Goal: Task Accomplishment & Management: Manage account settings

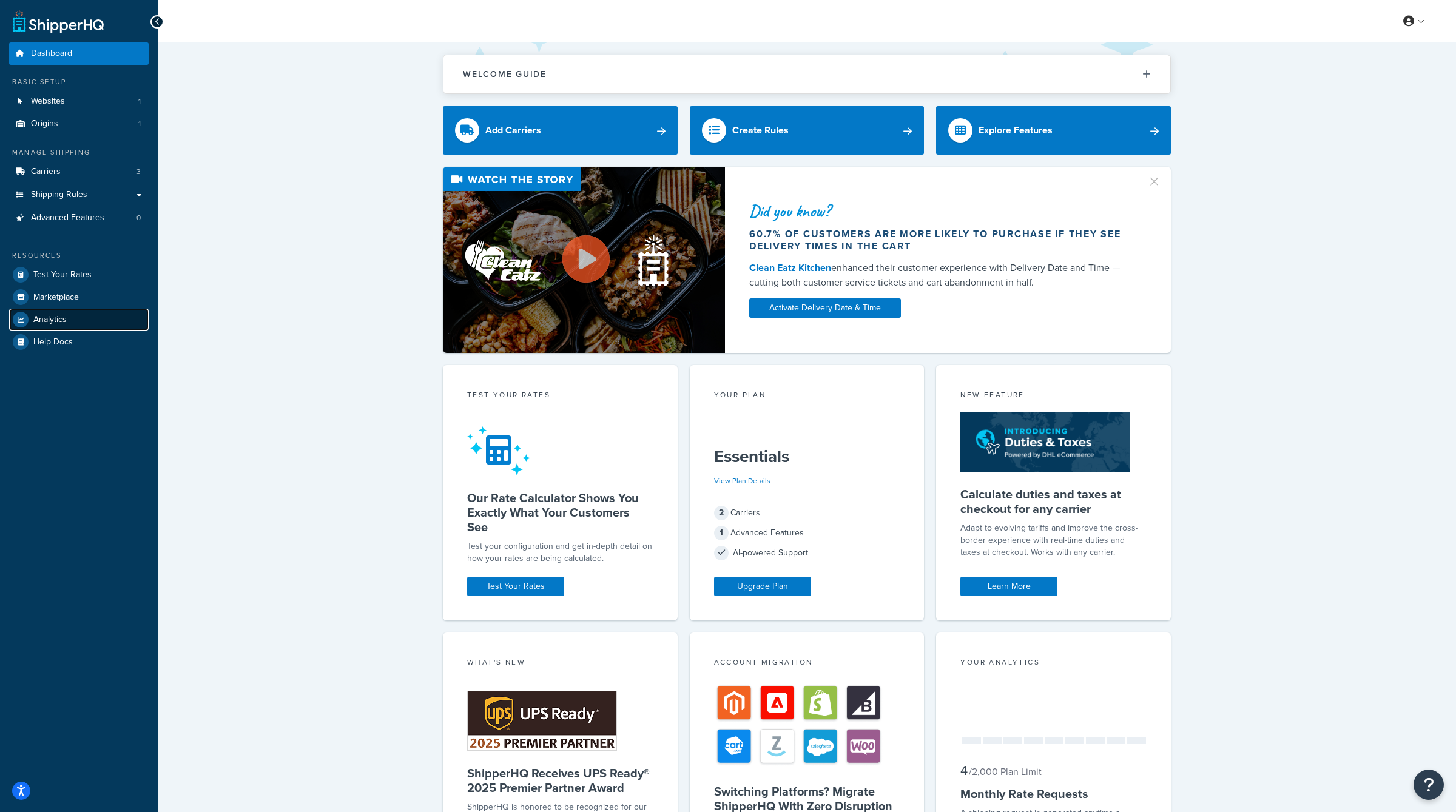
click at [81, 319] on link "Analytics" at bounding box center [79, 319] width 139 height 22
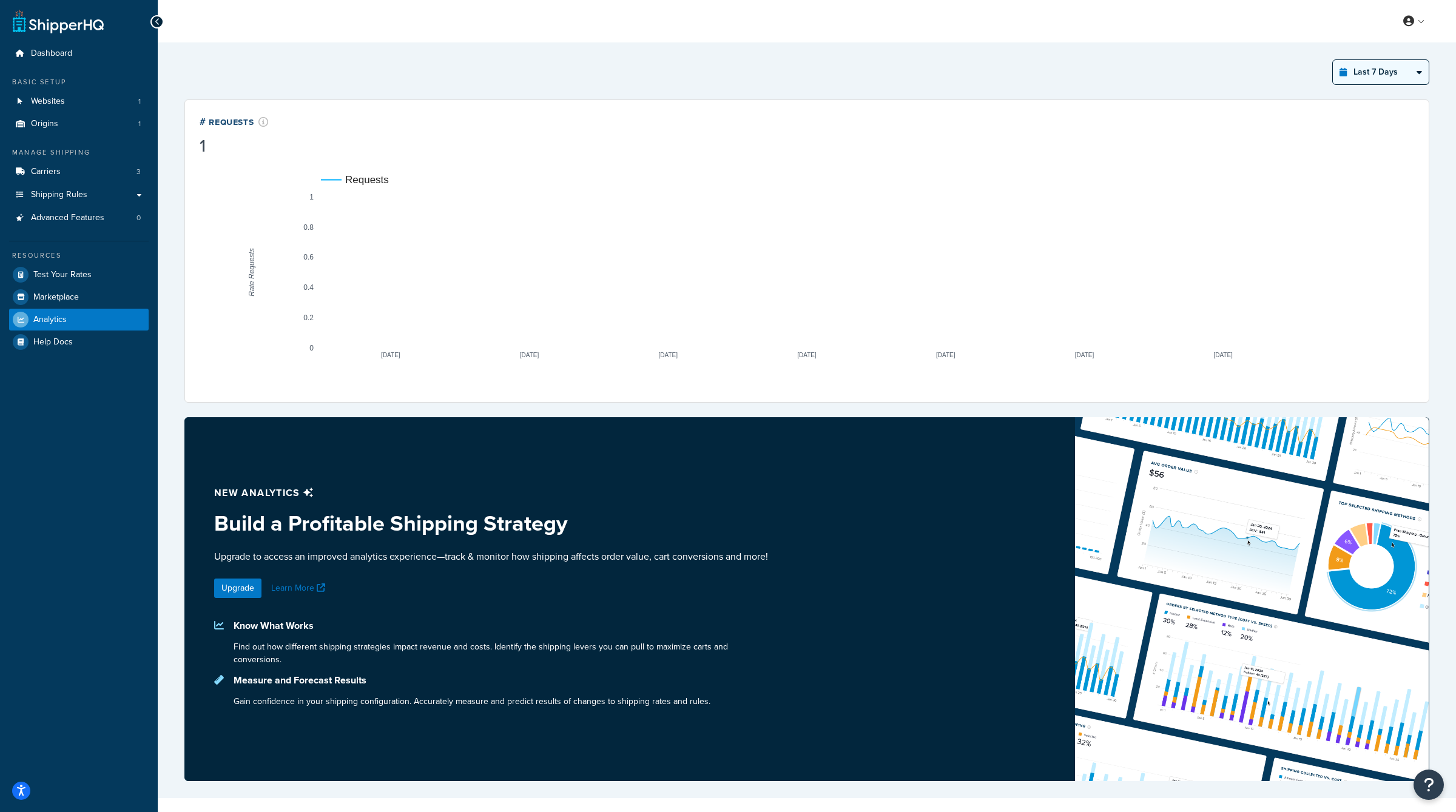
click at [1408, 60] on select "Last 24 Hours Last 7 Days Last 30 Days Last 3 Months Last 6 Months Last 12 Mont…" at bounding box center [1381, 72] width 96 height 24
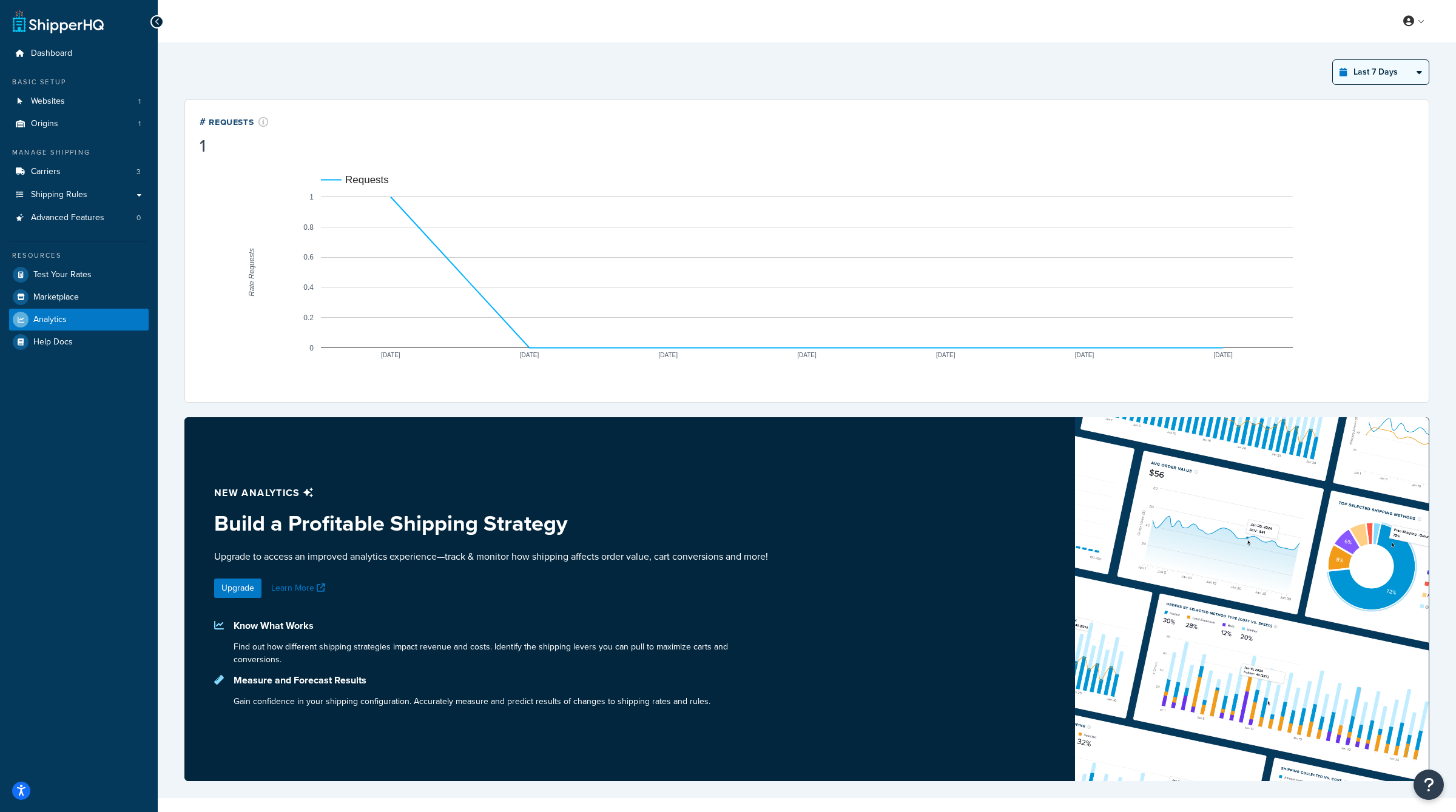
select select "last_30_days"
click at [1334, 60] on select "Last 24 Hours Last 7 Days Last 30 Days Last 3 Months Last 6 Months Last 12 Mont…" at bounding box center [1381, 72] width 96 height 24
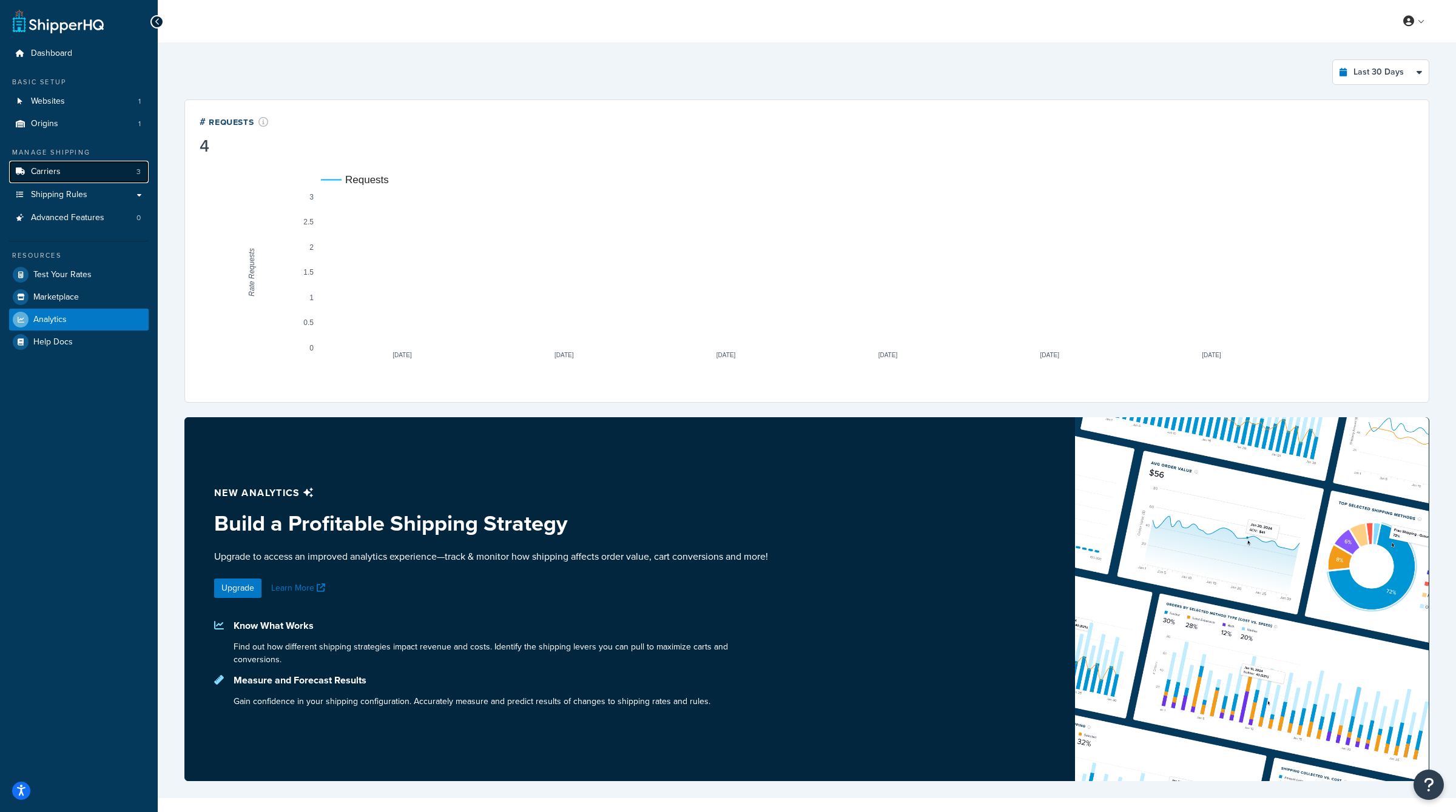
click at [78, 166] on link "Carriers 3" at bounding box center [79, 172] width 139 height 23
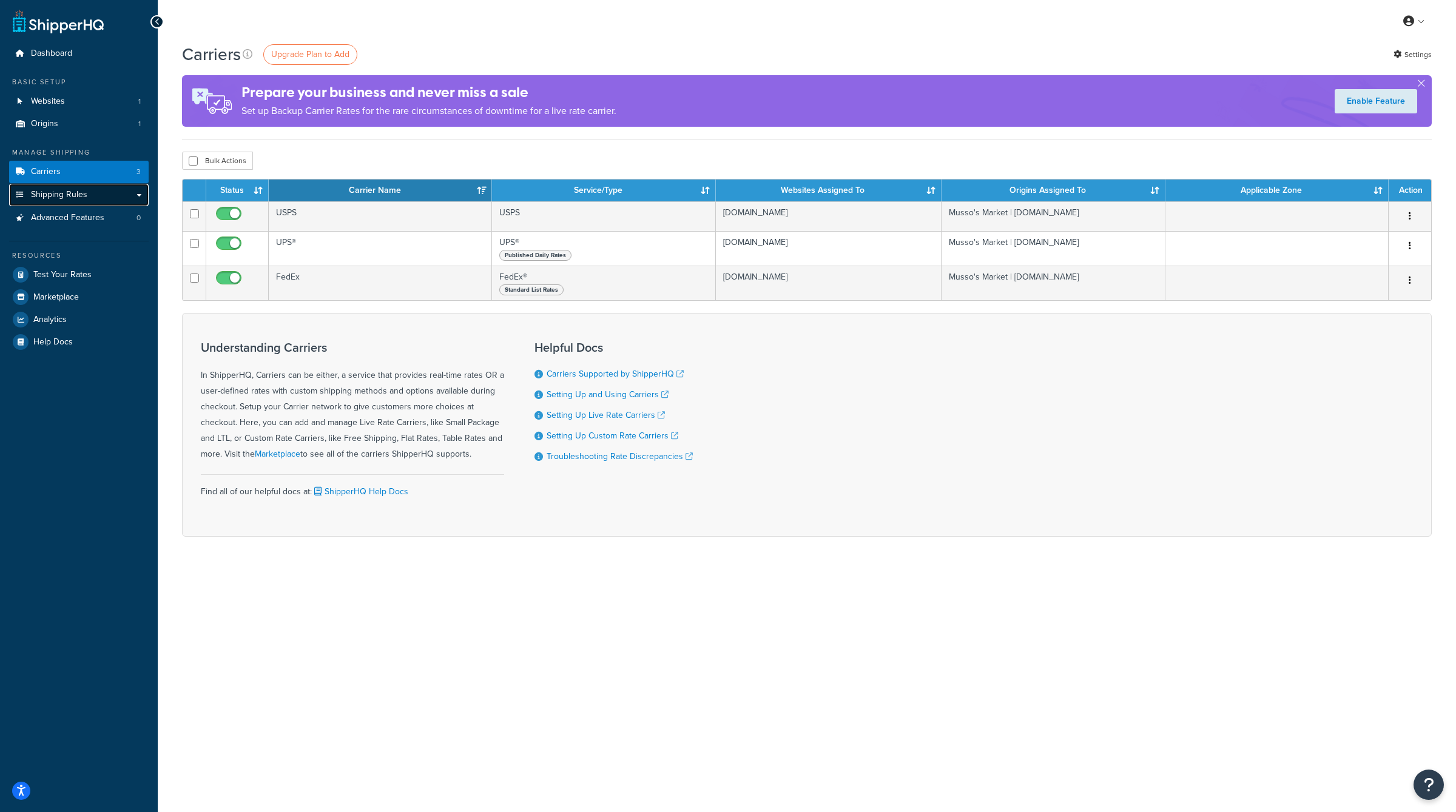
click at [98, 196] on link "Shipping Rules" at bounding box center [79, 195] width 139 height 23
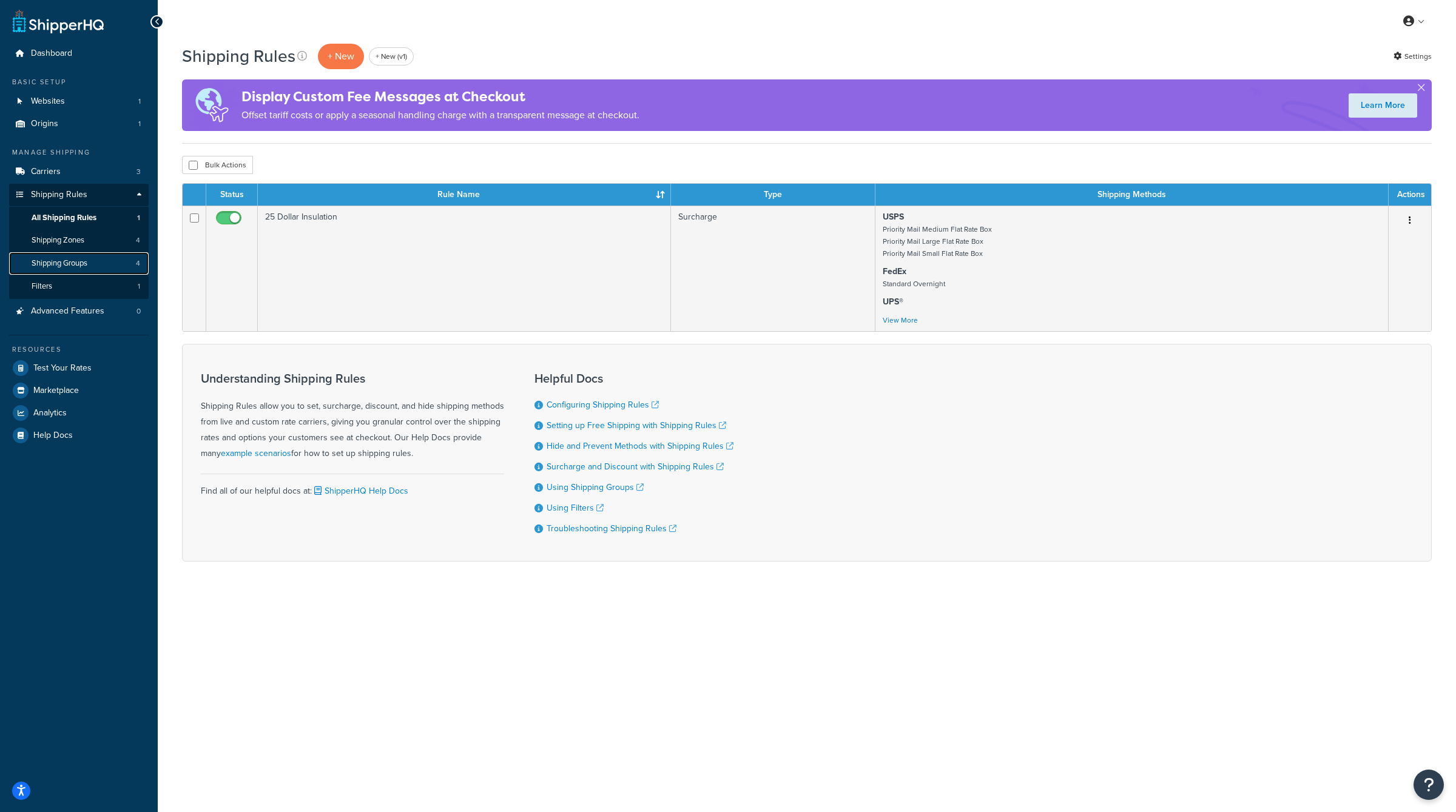
click at [120, 255] on link "Shipping Groups 4" at bounding box center [79, 263] width 139 height 23
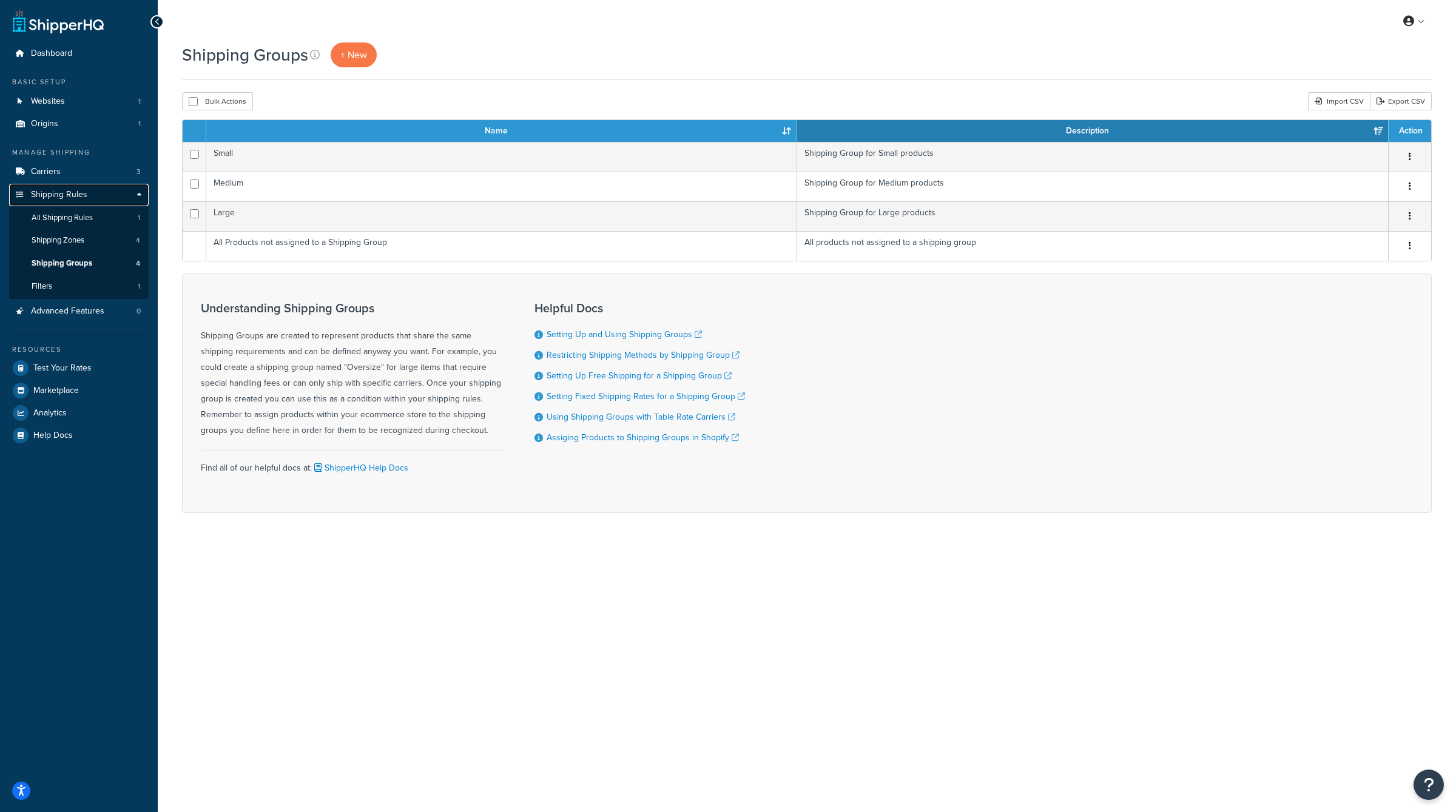
click at [108, 197] on link "Shipping Rules" at bounding box center [79, 195] width 139 height 23
click at [107, 220] on link "All Shipping Rules 1" at bounding box center [79, 218] width 139 height 23
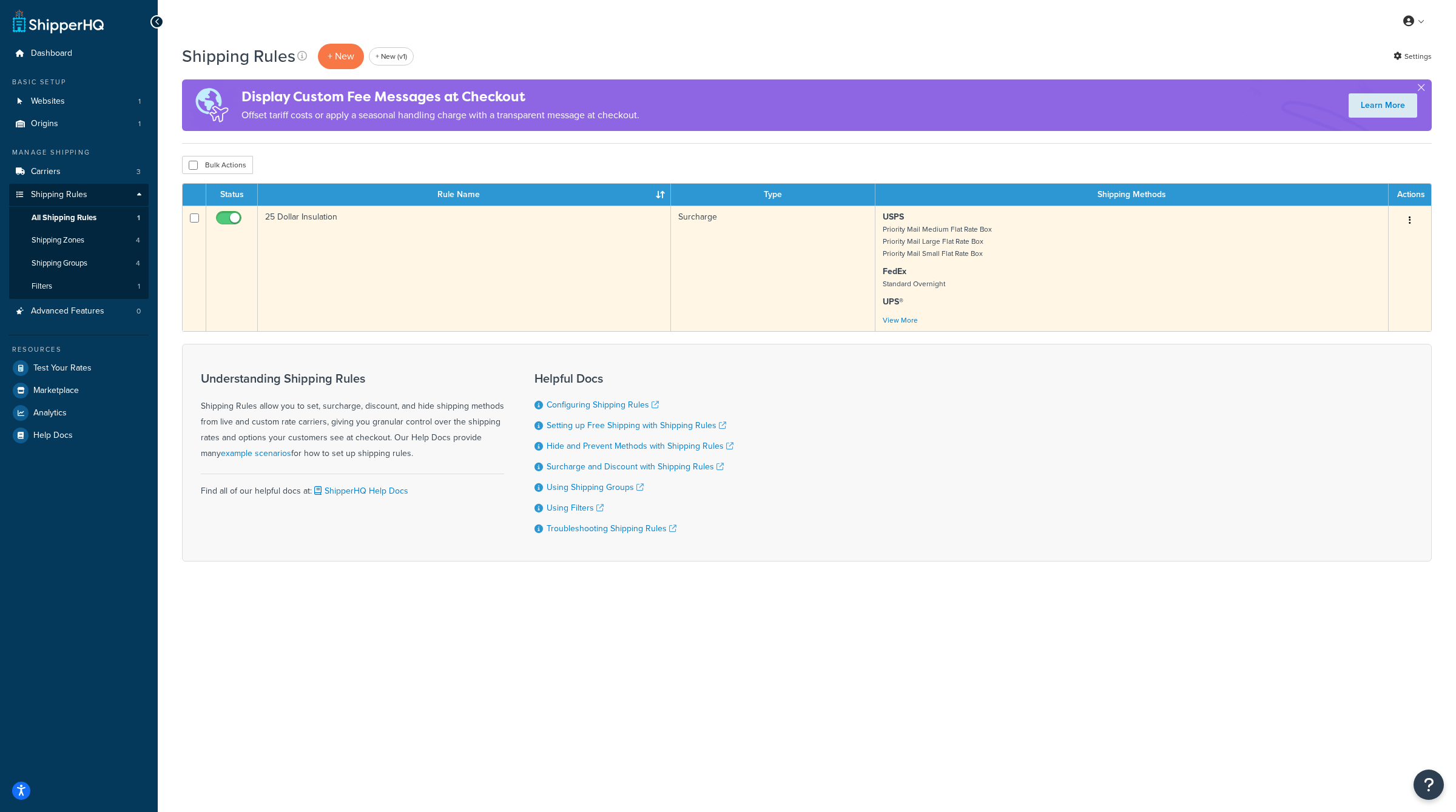
click at [1401, 225] on button "button" at bounding box center [1410, 221] width 17 height 19
click at [1364, 243] on link "Edit" at bounding box center [1370, 243] width 96 height 25
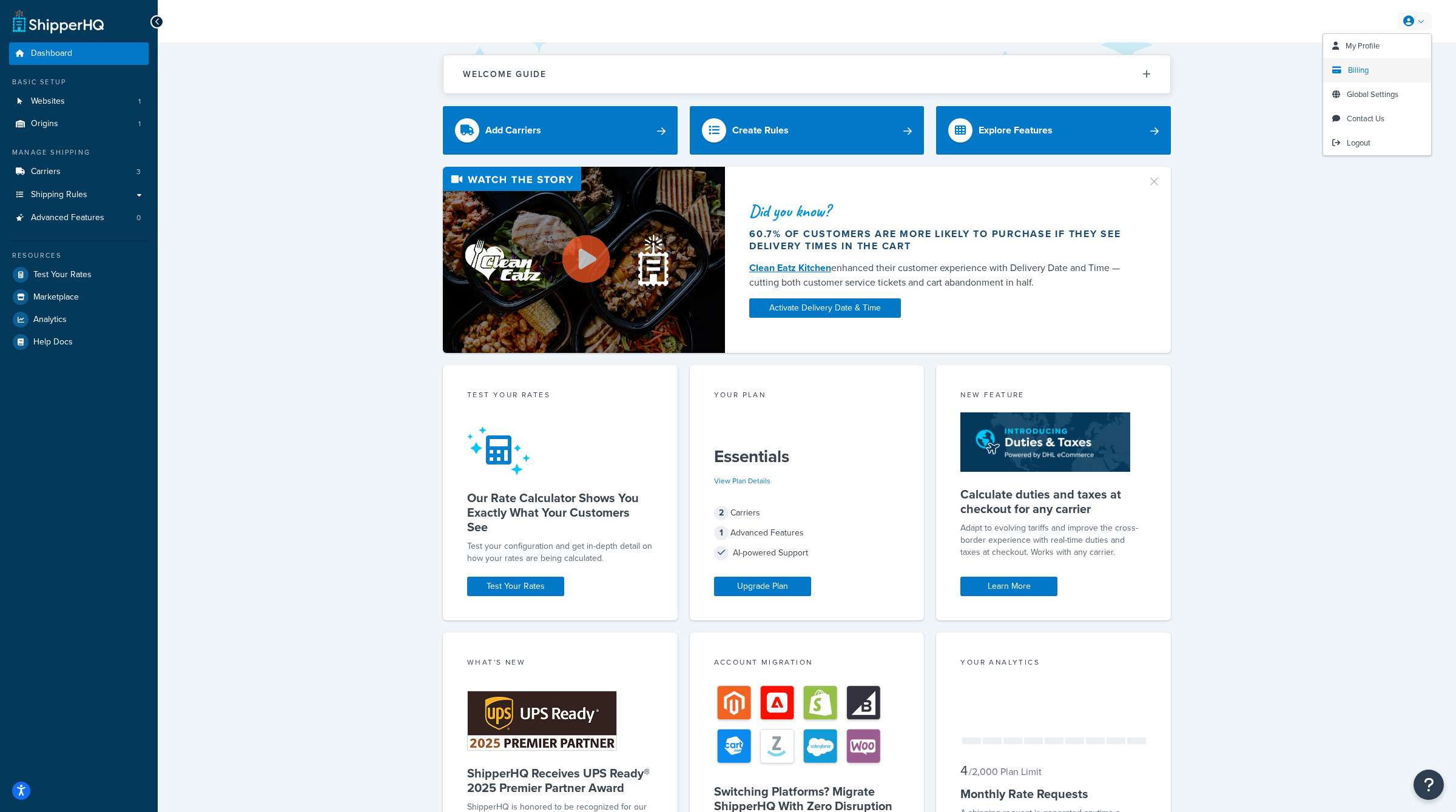
click at [1368, 70] on span "Billing" at bounding box center [1359, 69] width 21 height 11
click at [1357, 137] on link "Logout" at bounding box center [1377, 143] width 108 height 24
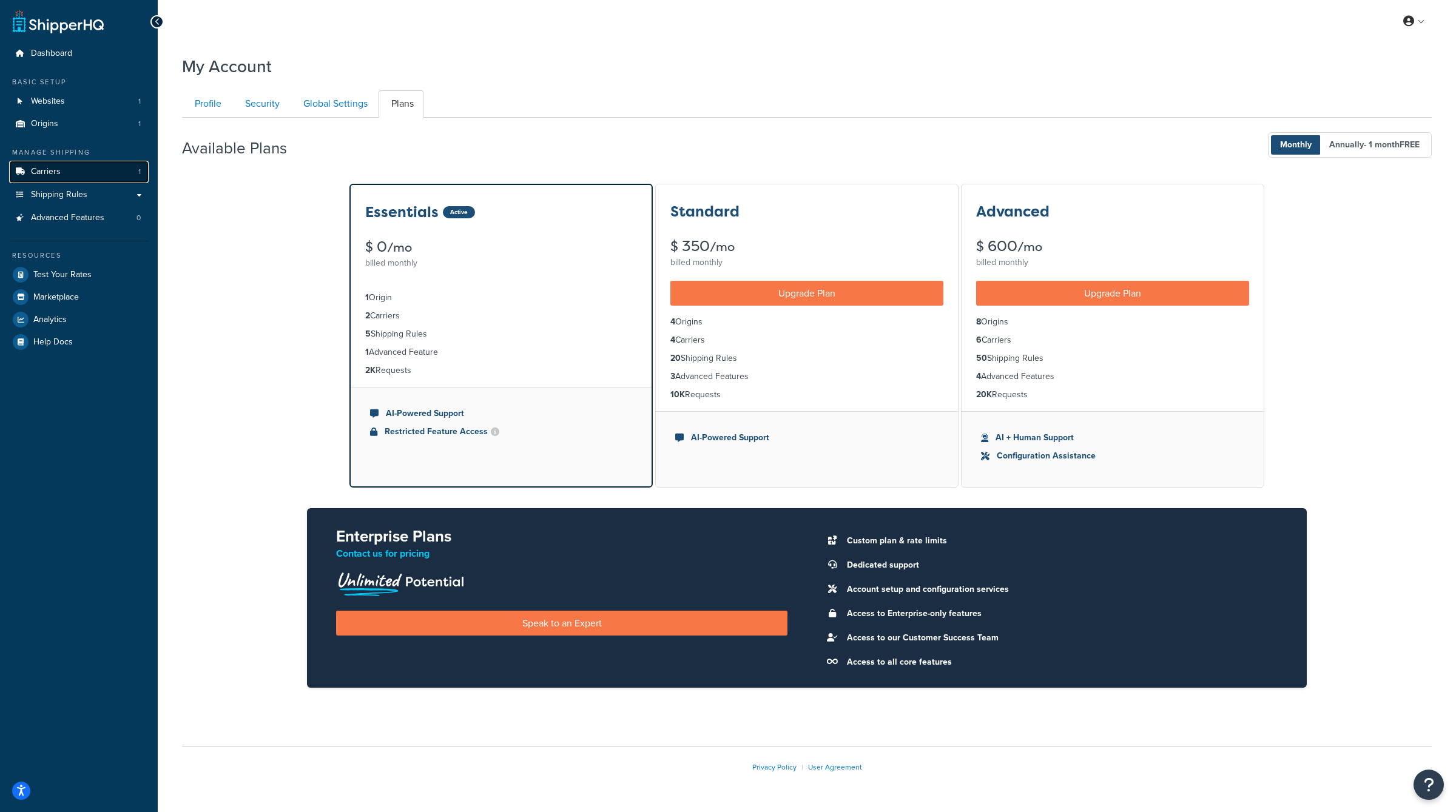
click at [111, 175] on link "Carriers 1" at bounding box center [79, 172] width 139 height 23
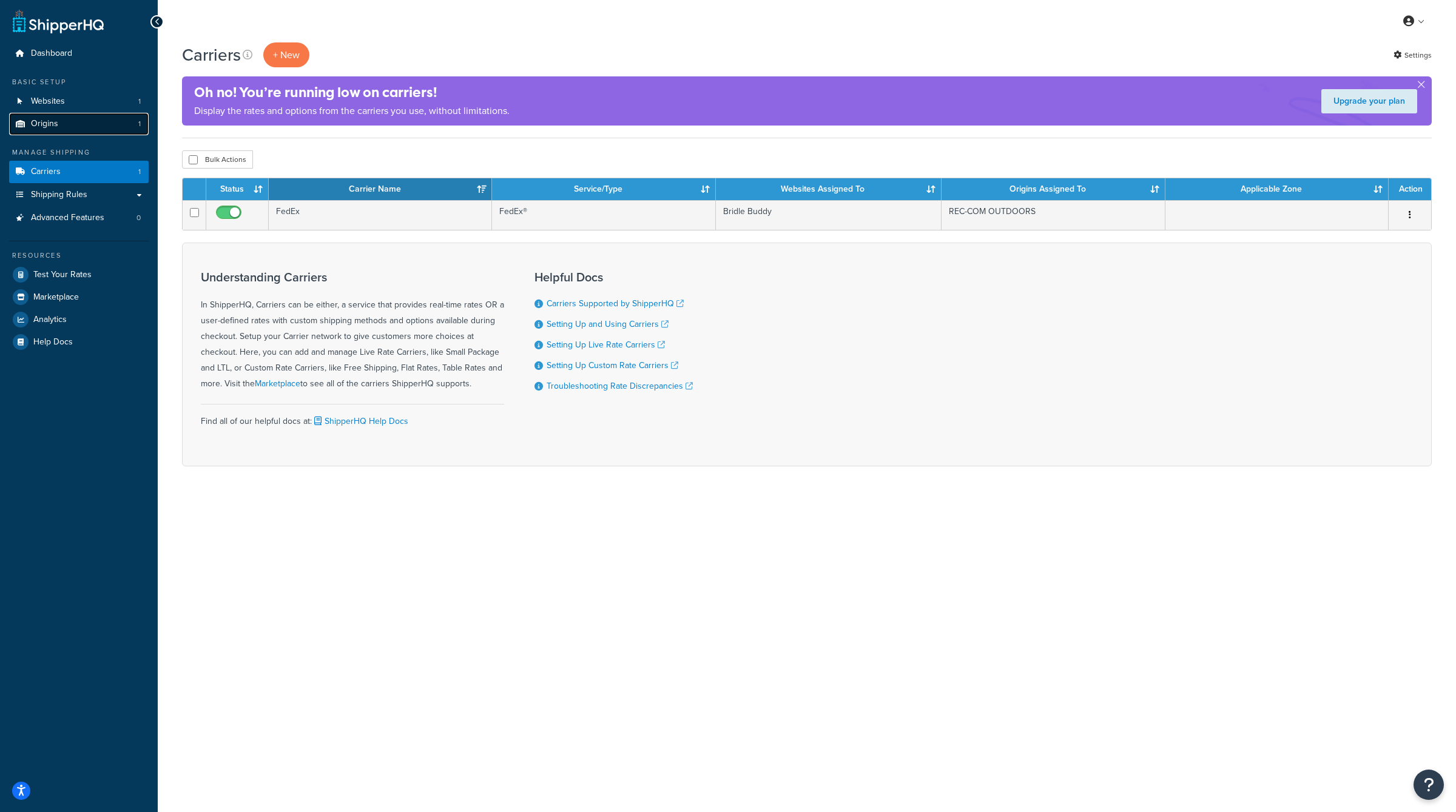
click at [90, 135] on link "Origins 1" at bounding box center [79, 124] width 139 height 23
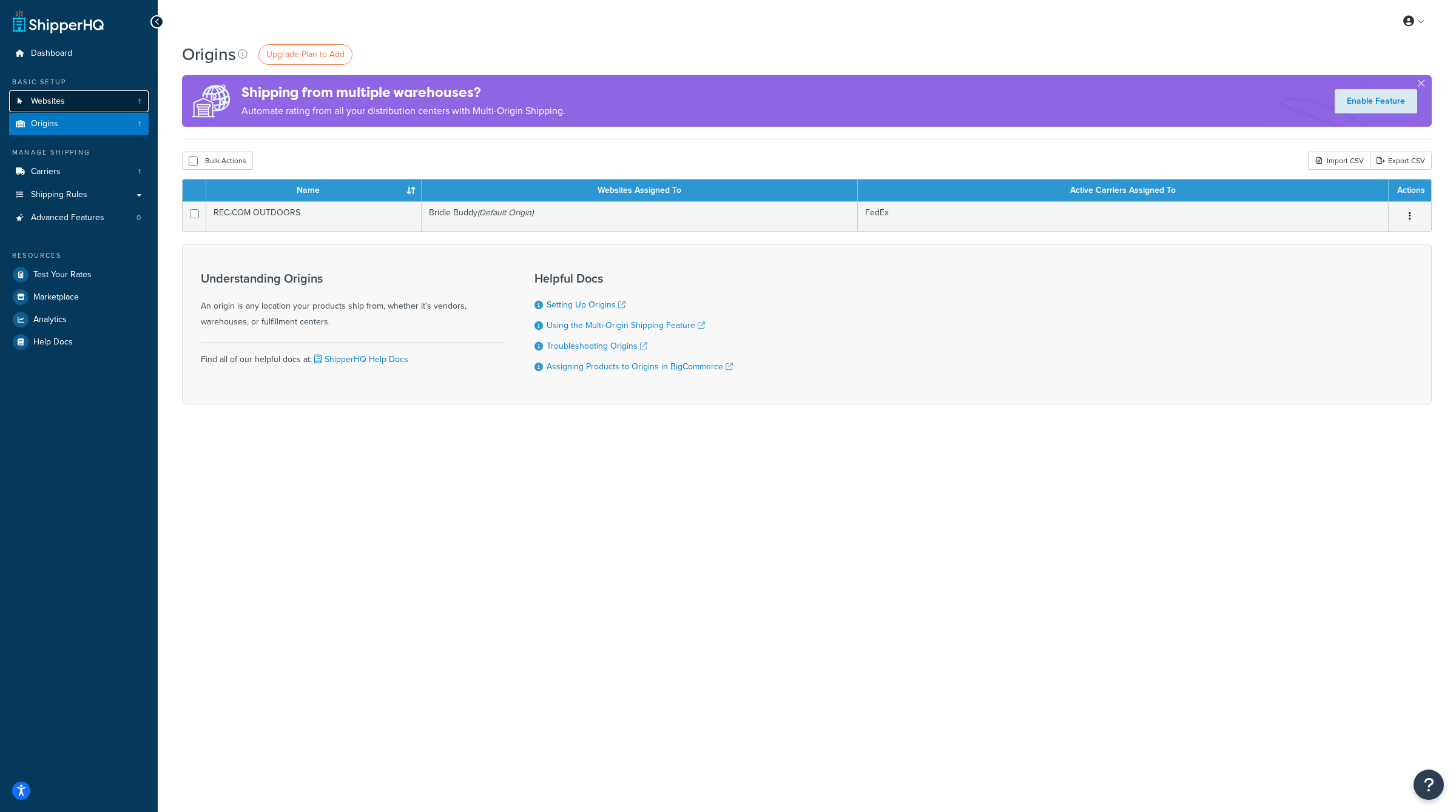
click at [95, 103] on link "Websites 1" at bounding box center [79, 101] width 139 height 23
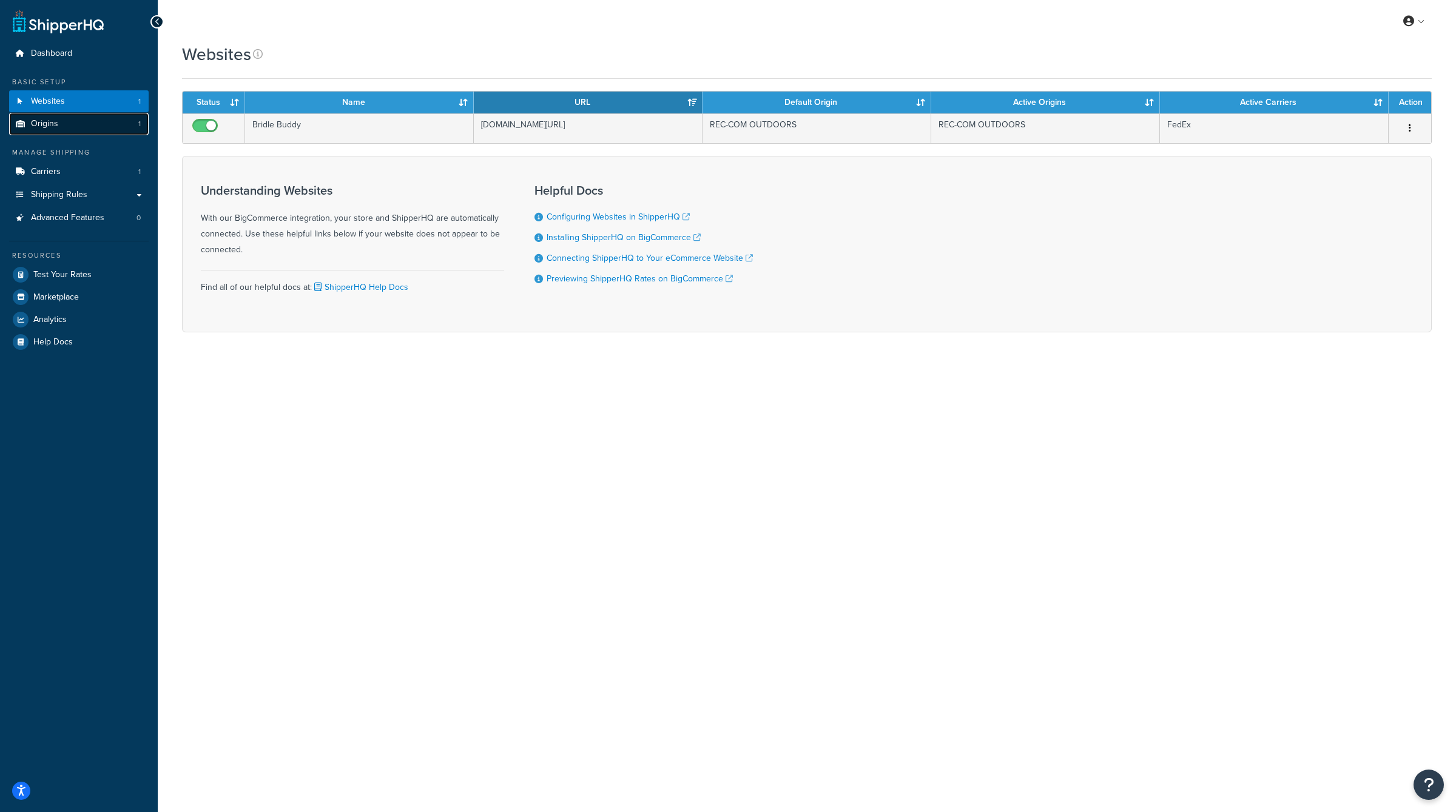
click at [92, 117] on link "Origins 1" at bounding box center [79, 124] width 139 height 23
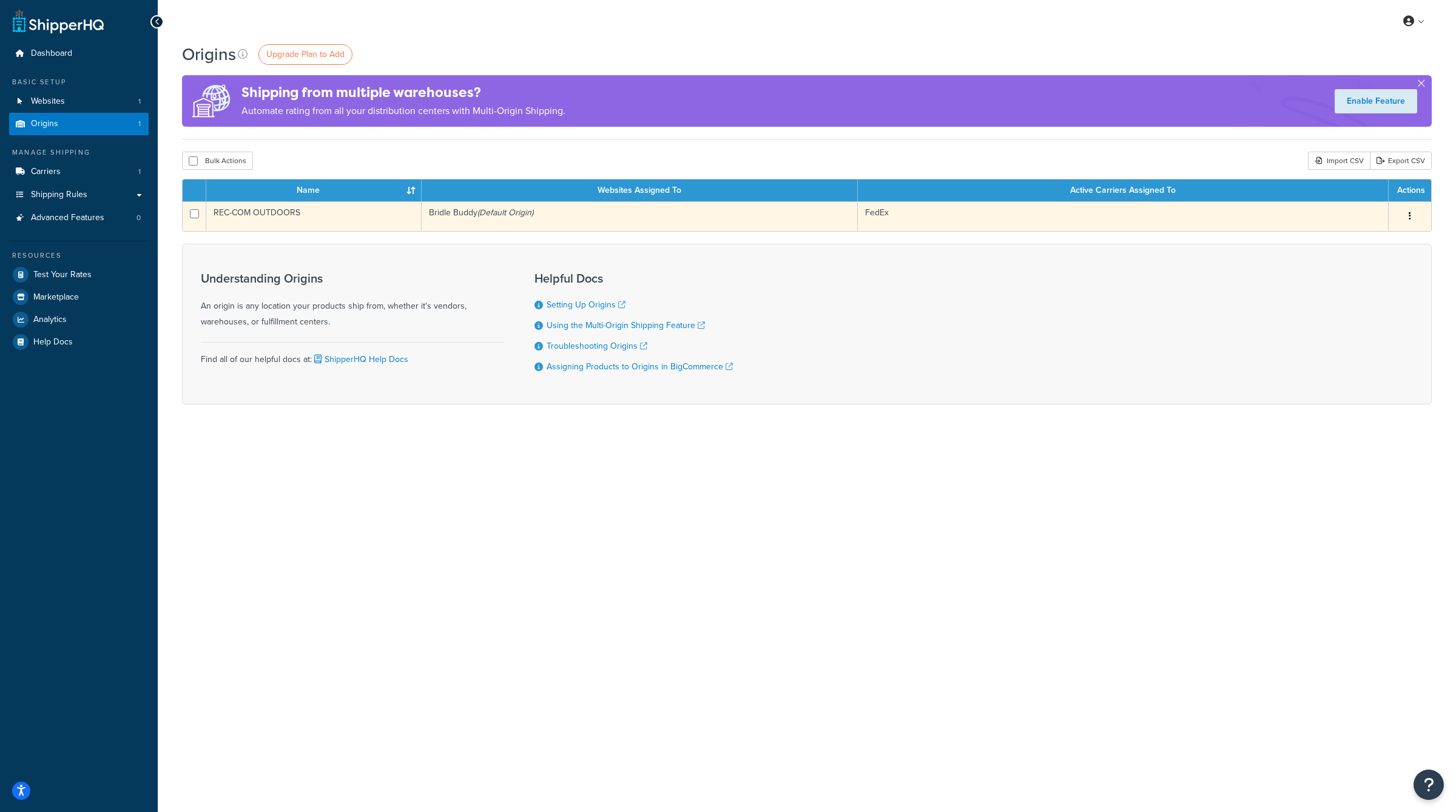
click at [1412, 207] on button "button" at bounding box center [1410, 216] width 17 height 19
click at [1375, 237] on link "Edit" at bounding box center [1370, 239] width 96 height 25
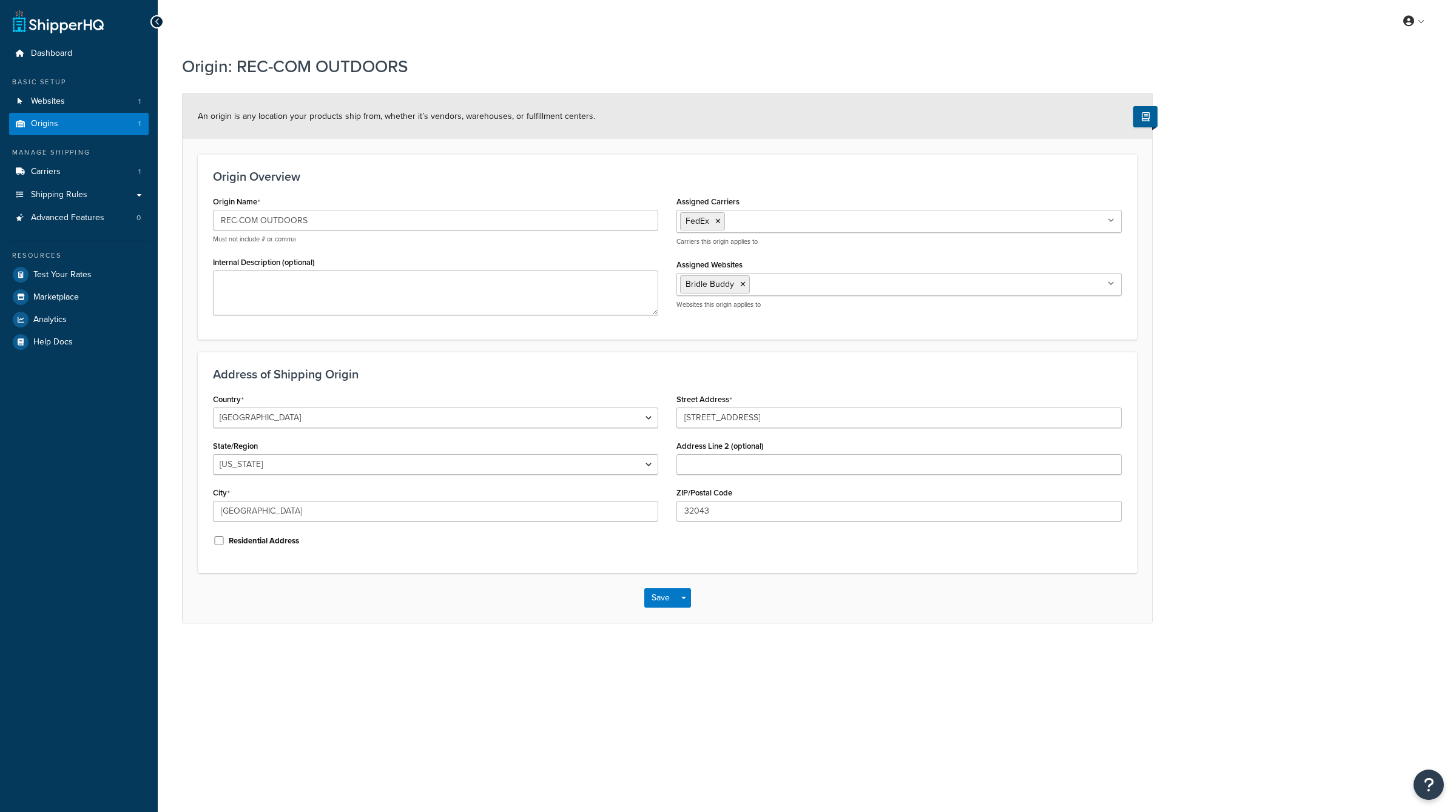
select select "9"
click at [733, 416] on input "3529 Enterprise Way" at bounding box center [899, 418] width 445 height 21
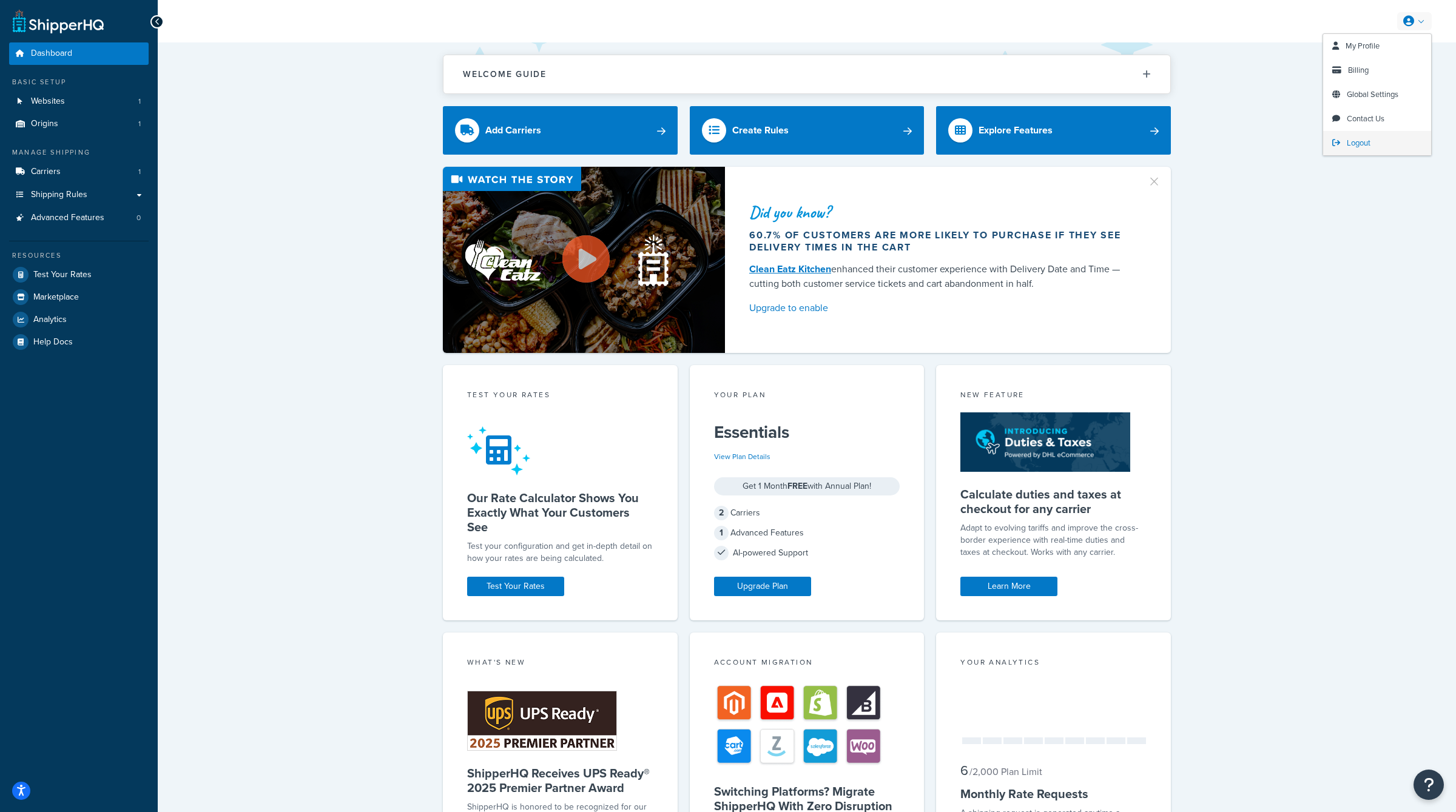
click at [1357, 132] on link "Logout" at bounding box center [1377, 143] width 108 height 24
